Goal: Information Seeking & Learning: Check status

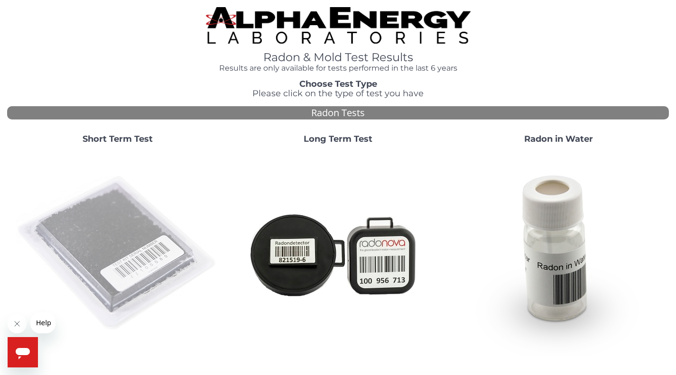
click at [111, 223] on img at bounding box center [118, 254] width 204 height 204
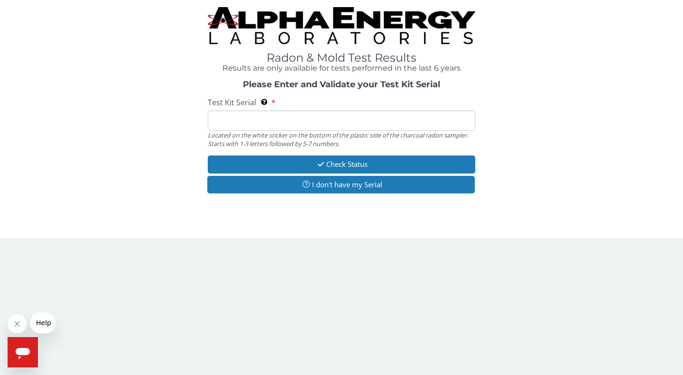
click at [240, 121] on input "Test Kit Serial Located on the white sticker on the bottom of the plastic side …" at bounding box center [341, 120] width 267 height 20
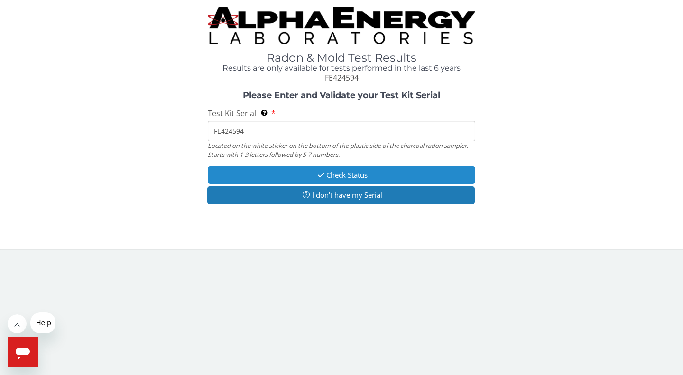
type input "FE424594"
click at [345, 175] on button "Check Status" at bounding box center [341, 175] width 267 height 18
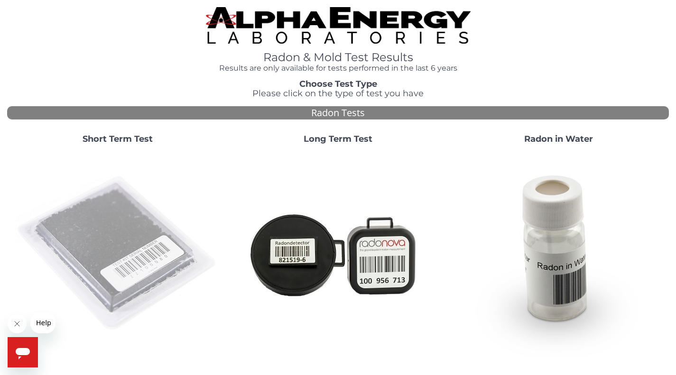
click at [95, 225] on img at bounding box center [118, 254] width 204 height 204
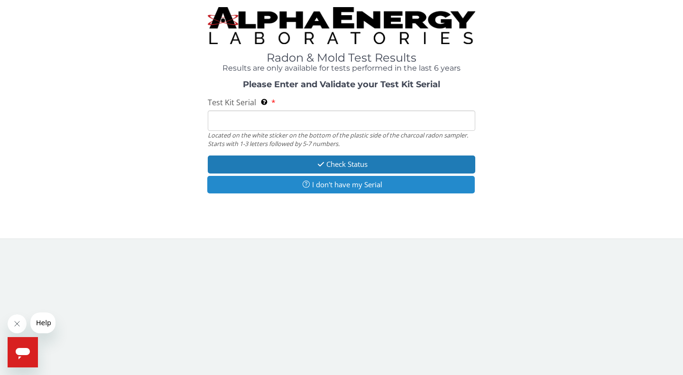
click at [342, 184] on button "I don't have my Serial" at bounding box center [340, 185] width 267 height 18
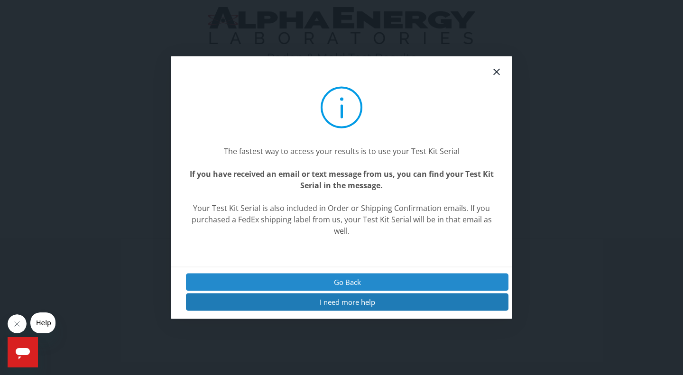
click at [359, 283] on button "Go Back" at bounding box center [347, 282] width 322 height 18
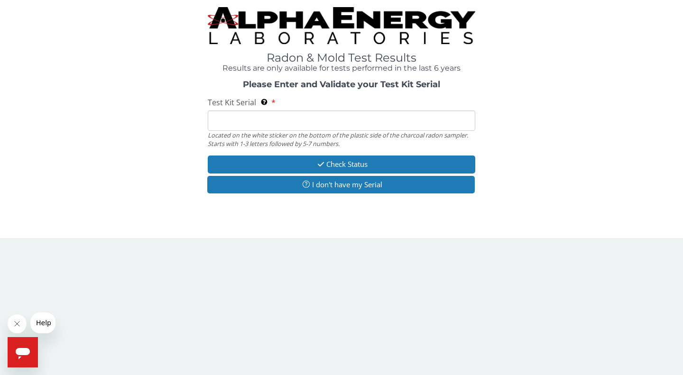
click at [250, 124] on input "Test Kit Serial Located on the white sticker on the bottom of the plastic side …" at bounding box center [341, 120] width 267 height 20
type input "FE424594"
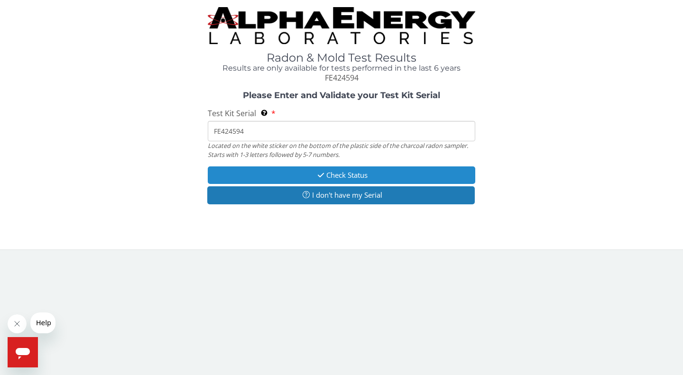
click at [326, 173] on button "Check Status" at bounding box center [341, 175] width 267 height 18
